Goal: Task Accomplishment & Management: Use online tool/utility

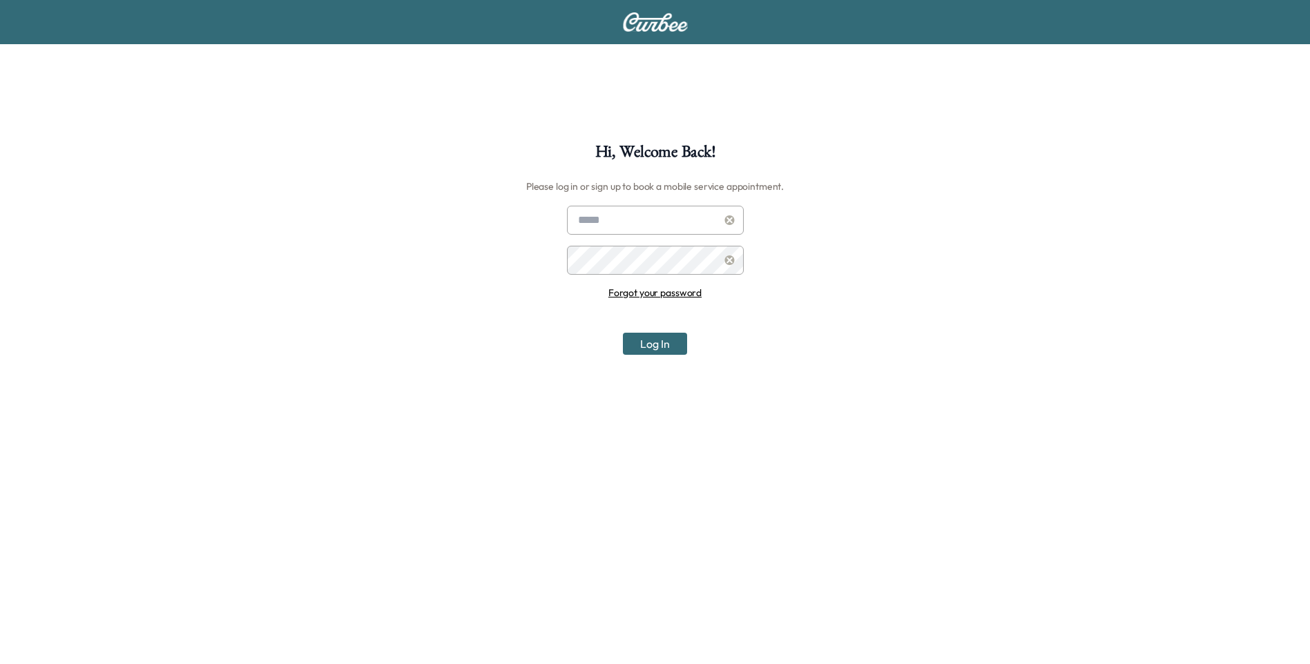
type input "**********"
click at [644, 342] on button "Log In" at bounding box center [655, 344] width 64 height 22
